Goal: Transaction & Acquisition: Book appointment/travel/reservation

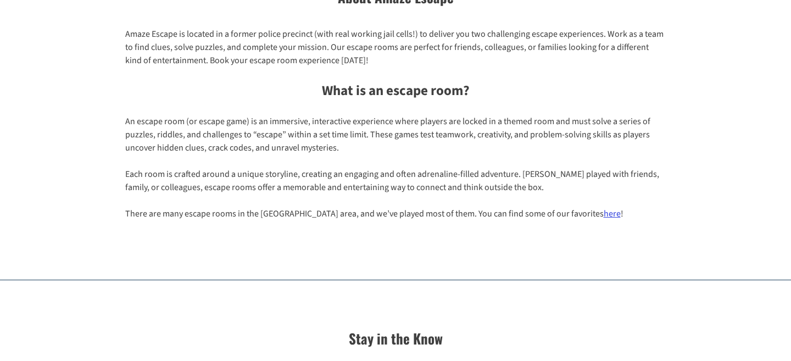
scroll to position [912, 0]
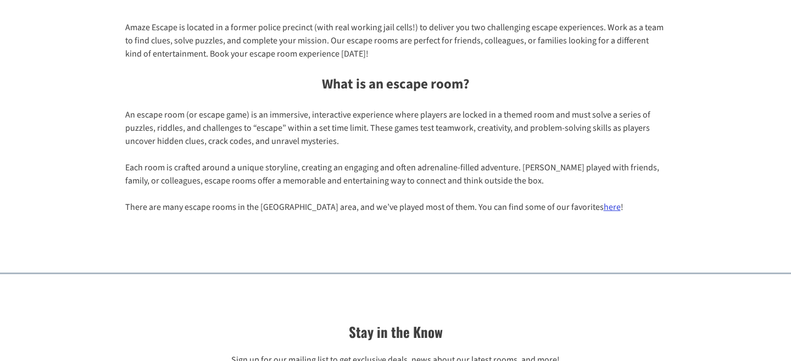
click at [603, 209] on link "here" at bounding box center [611, 207] width 17 height 12
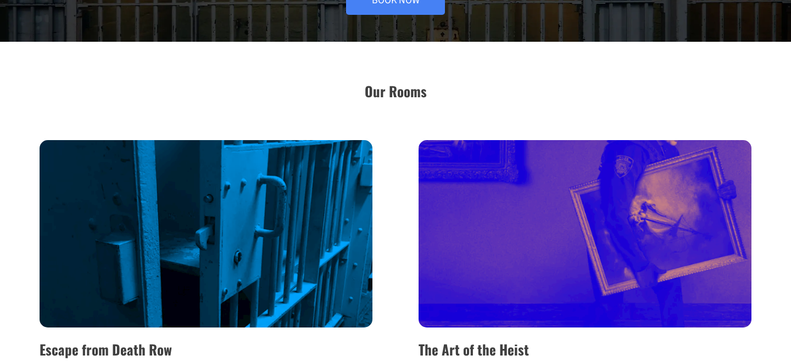
scroll to position [0, 0]
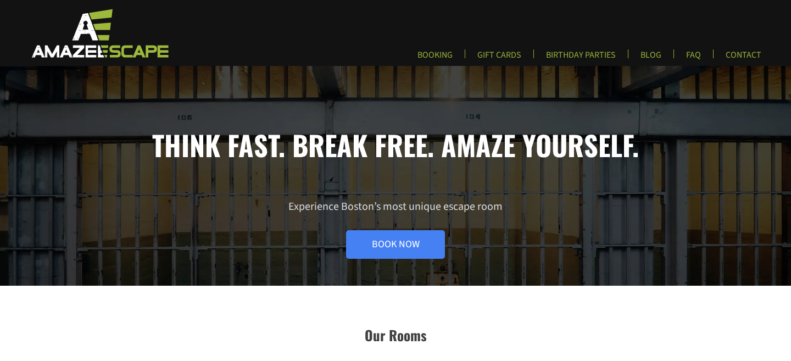
click at [119, 48] on img at bounding box center [99, 33] width 163 height 51
click at [104, 29] on img at bounding box center [99, 33] width 163 height 51
click at [417, 240] on link "Book Now" at bounding box center [395, 244] width 99 height 29
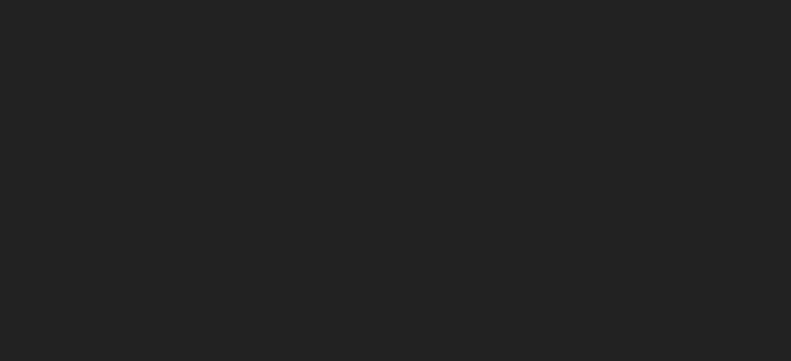
scroll to position [254, 0]
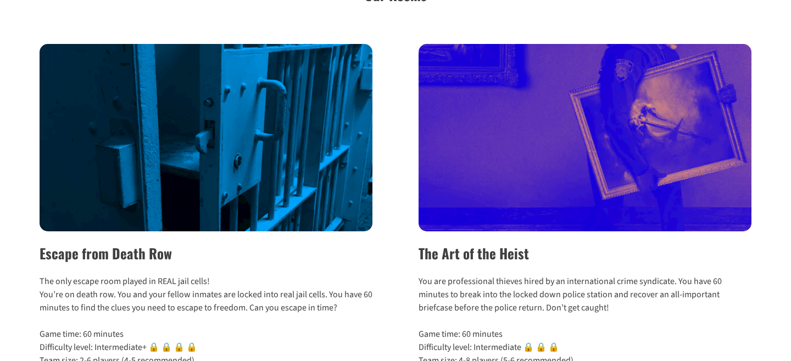
scroll to position [434, 0]
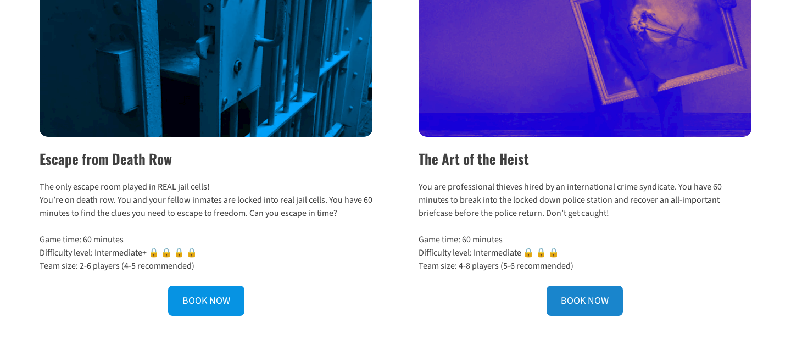
click at [577, 308] on link "BOOK NOW" at bounding box center [584, 301] width 76 height 30
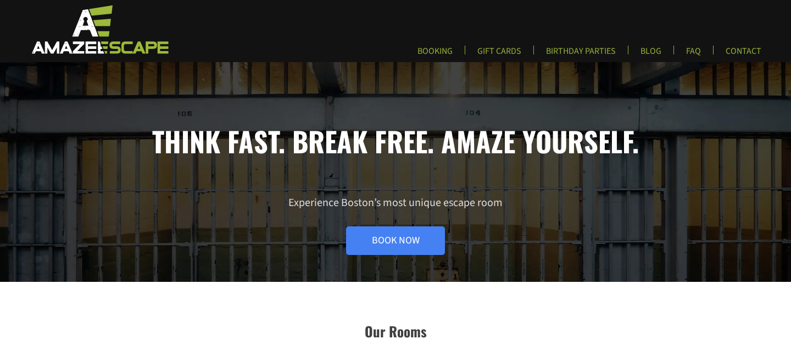
scroll to position [0, 0]
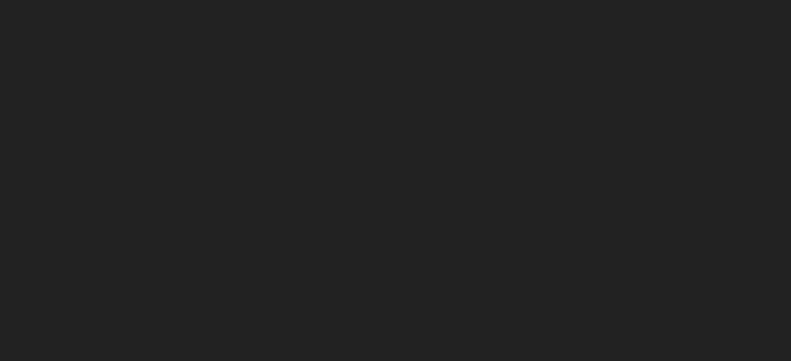
scroll to position [290, 0]
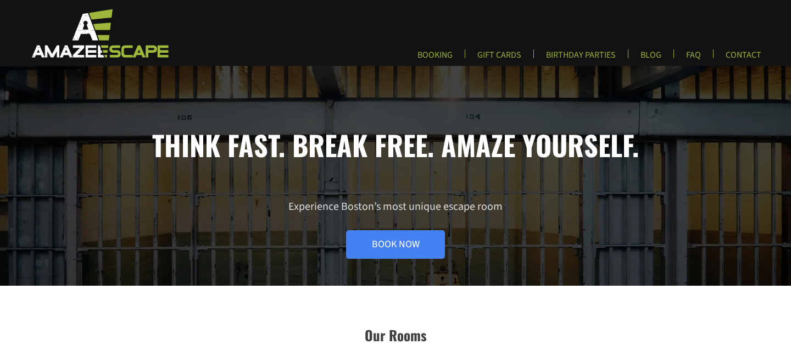
click at [94, 40] on img at bounding box center [99, 33] width 163 height 51
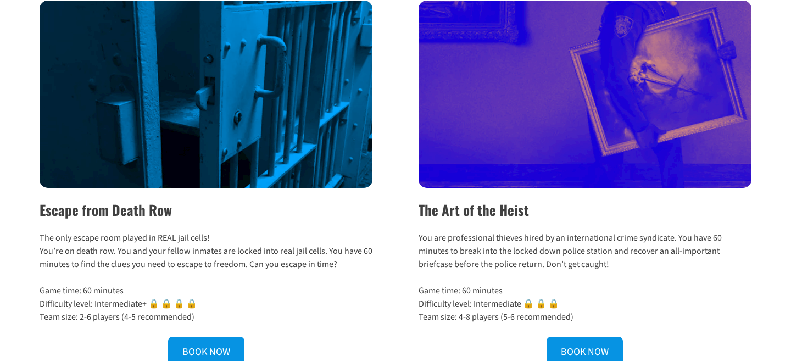
scroll to position [386, 0]
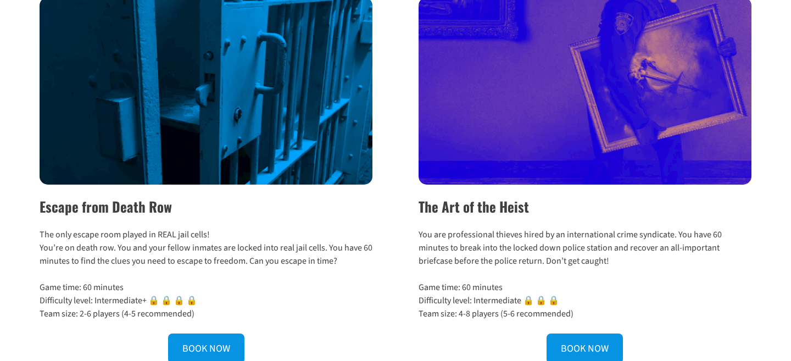
scroll to position [389, 0]
